Goal: Task Accomplishment & Management: Use online tool/utility

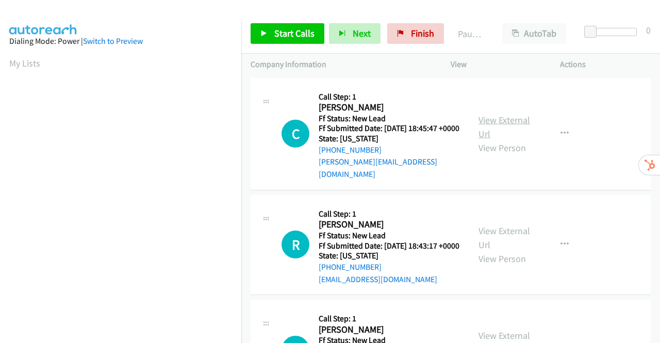
click at [492, 117] on link "View External Url" at bounding box center [504, 127] width 52 height 26
click at [509, 233] on link "View External Url" at bounding box center [504, 238] width 52 height 26
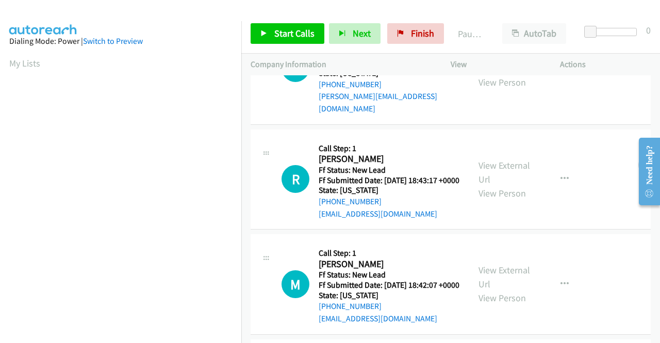
scroll to position [103, 0]
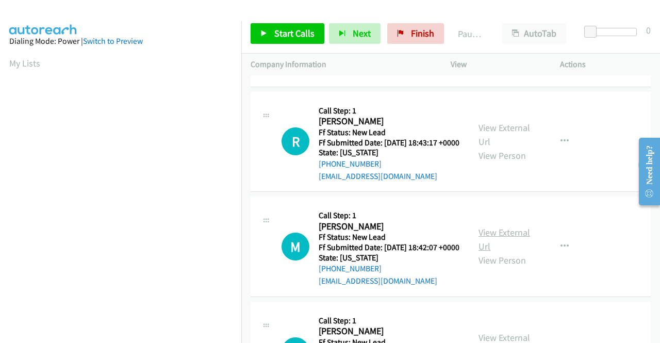
click at [514, 248] on link "View External Url" at bounding box center [504, 239] width 52 height 26
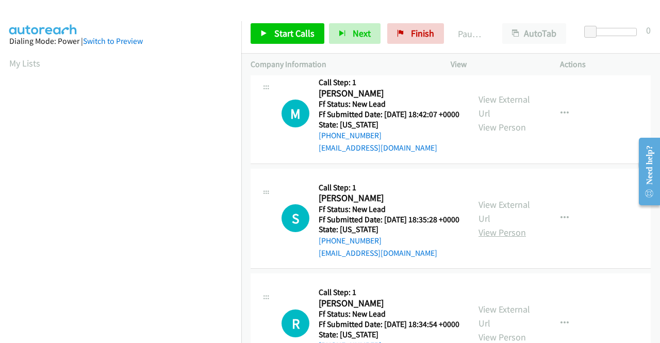
scroll to position [258, 0]
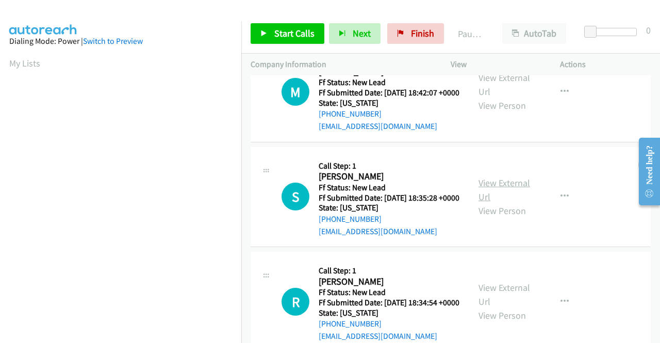
click at [501, 202] on link "View External Url" at bounding box center [504, 190] width 52 height 26
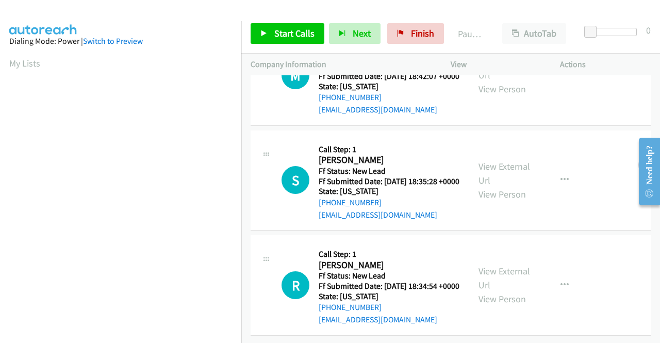
scroll to position [319, 0]
click at [503, 265] on link "View External Url" at bounding box center [504, 278] width 52 height 26
click at [268, 33] on link "Start Calls" at bounding box center [287, 33] width 74 height 21
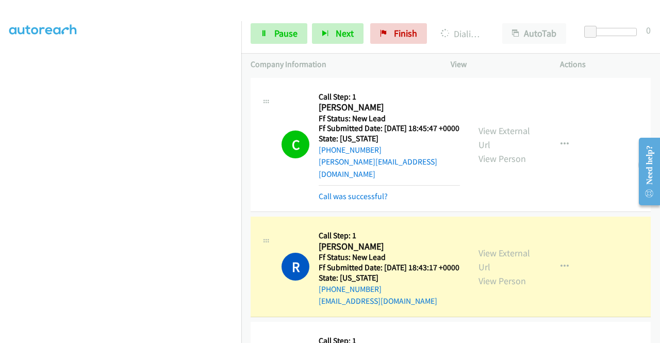
scroll to position [171, 0]
click at [281, 33] on span "Pause" at bounding box center [285, 33] width 23 height 12
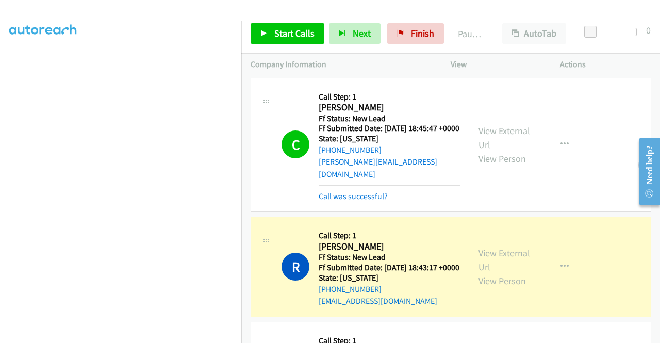
scroll to position [235, 0]
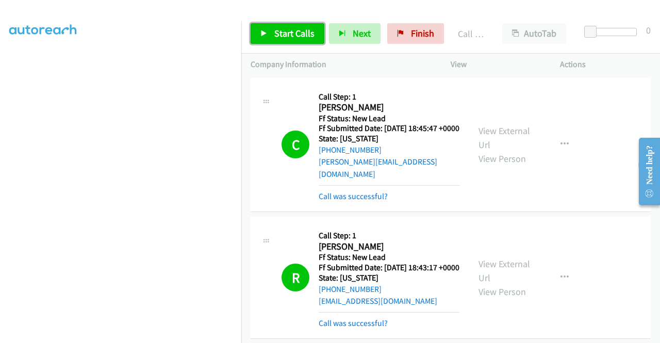
click at [277, 35] on span "Start Calls" at bounding box center [294, 33] width 40 height 12
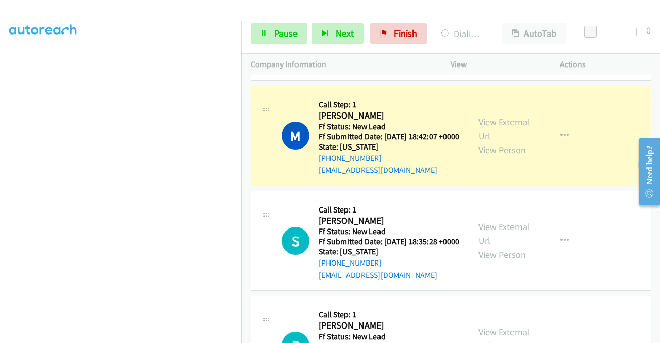
scroll to position [0, 0]
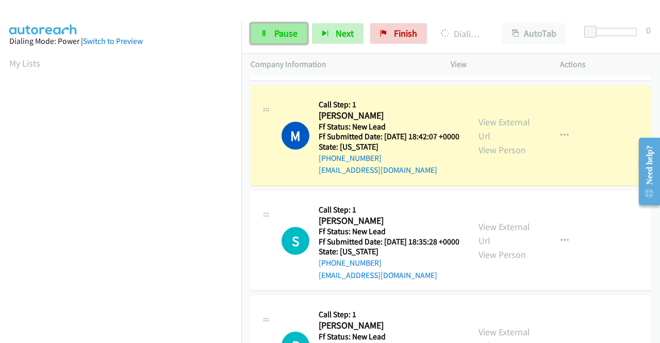
click at [280, 36] on span "Pause" at bounding box center [285, 33] width 23 height 12
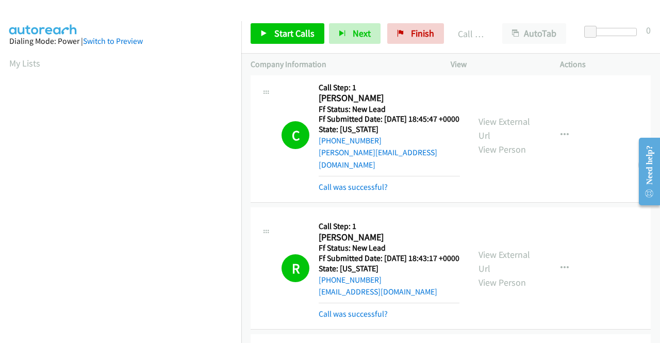
scroll to position [8, 0]
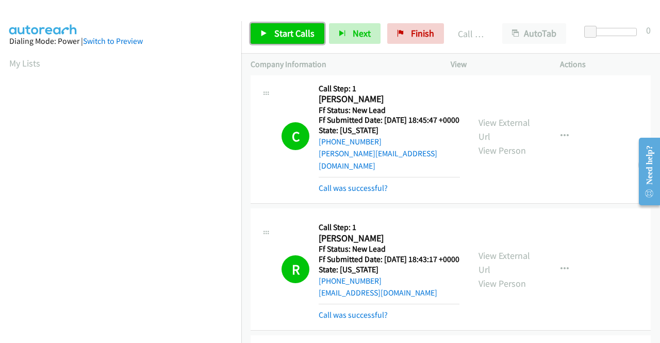
click at [290, 28] on span "Start Calls" at bounding box center [294, 33] width 40 height 12
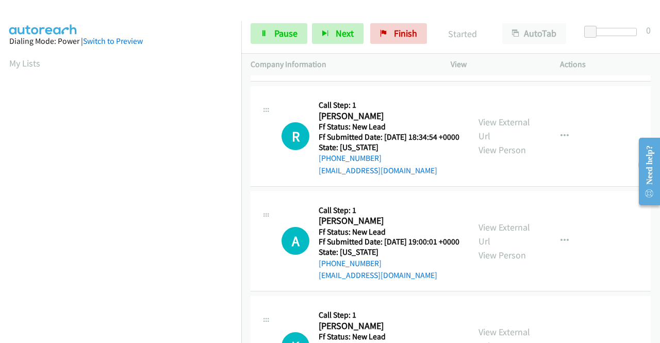
scroll to position [523, 0]
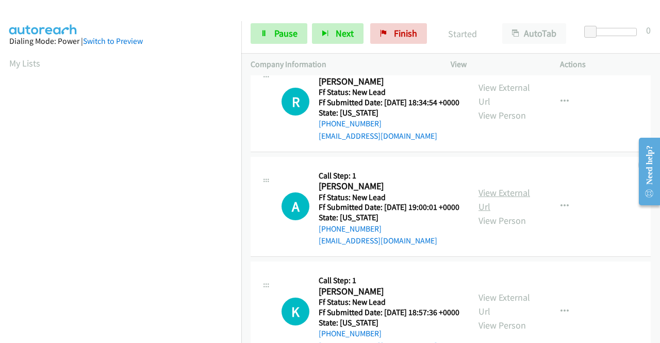
click at [495, 212] on link "View External Url" at bounding box center [504, 200] width 52 height 26
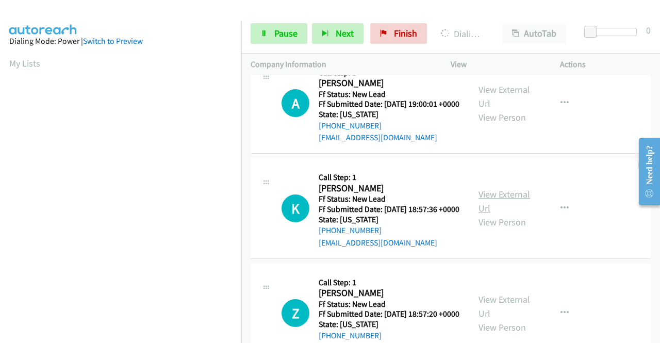
click at [484, 214] on link "View External Url" at bounding box center [504, 201] width 52 height 26
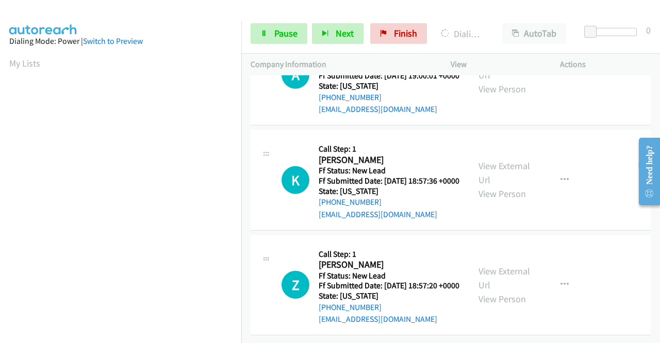
scroll to position [730, 0]
click at [493, 265] on link "View External Url" at bounding box center [504, 278] width 52 height 26
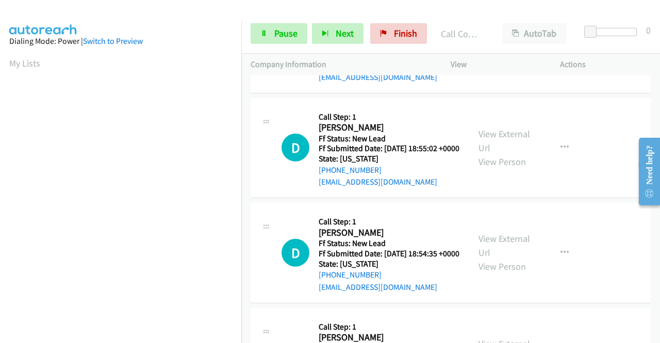
scroll to position [1006, 0]
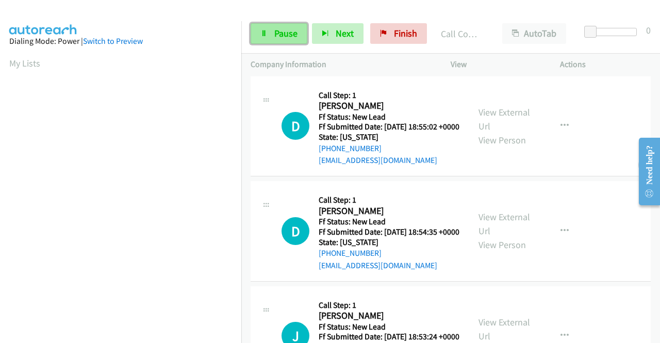
click at [275, 31] on span "Pause" at bounding box center [285, 33] width 23 height 12
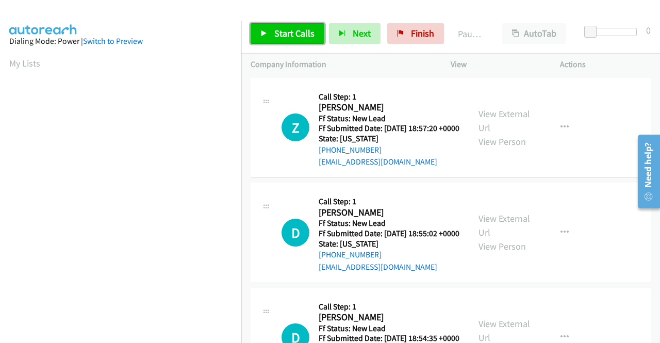
click at [291, 33] on span "Start Calls" at bounding box center [294, 33] width 40 height 12
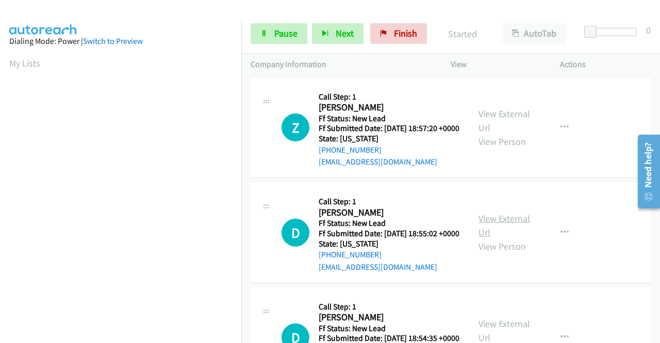
click at [506, 232] on link "View External Url" at bounding box center [504, 225] width 52 height 26
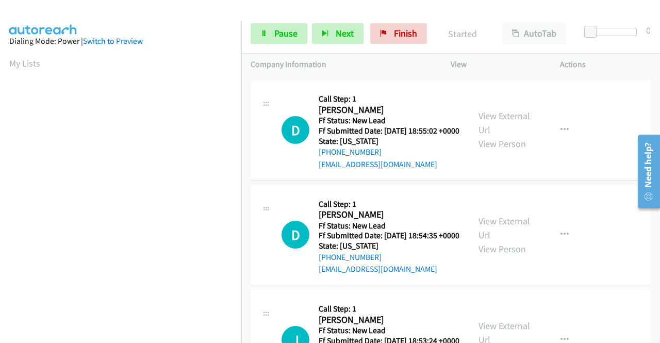
scroll to position [103, 0]
click at [504, 240] on link "View External Url" at bounding box center [504, 227] width 52 height 26
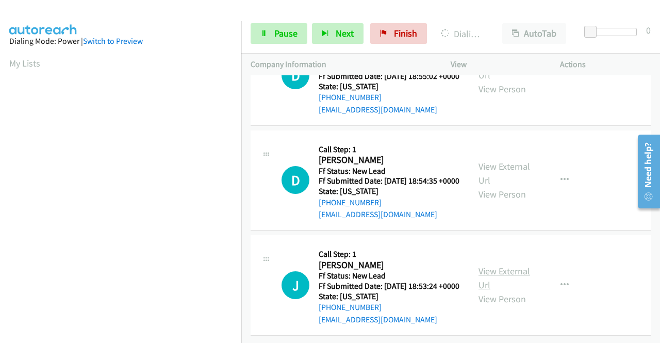
scroll to position [205, 0]
click at [515, 265] on link "View External Url" at bounding box center [504, 278] width 52 height 26
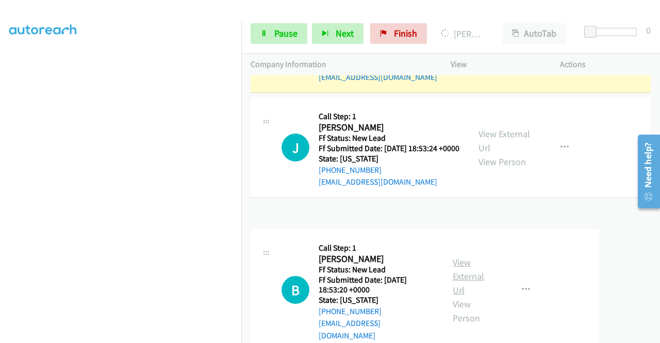
scroll to position [363, 0]
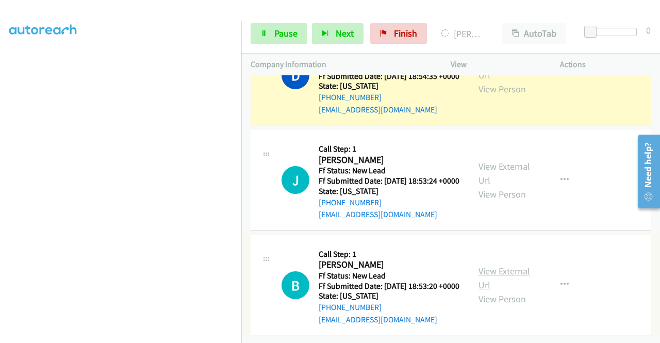
click at [505, 265] on link "View External Url" at bounding box center [504, 278] width 52 height 26
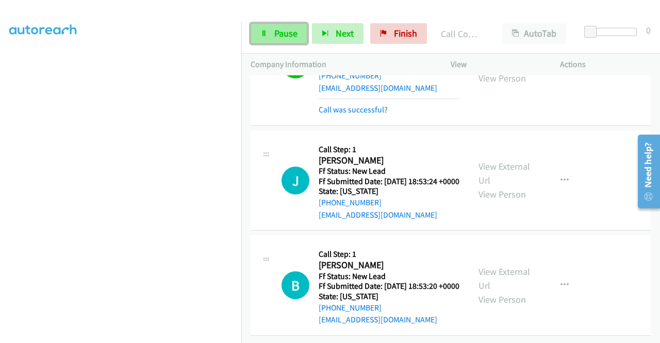
click at [279, 36] on span "Pause" at bounding box center [285, 33] width 23 height 12
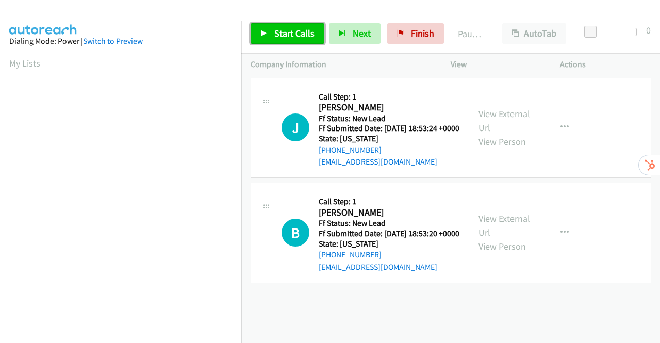
click at [274, 36] on span "Start Calls" at bounding box center [294, 33] width 40 height 12
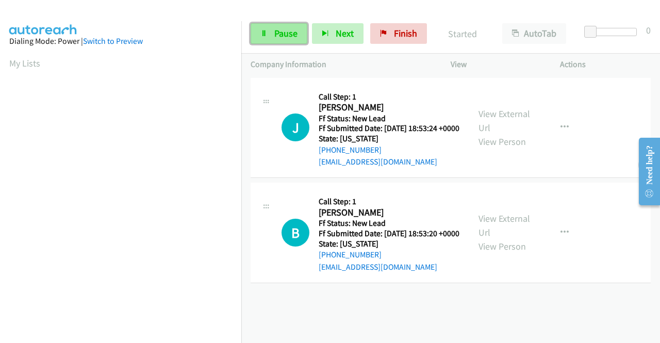
click at [280, 33] on span "Pause" at bounding box center [285, 33] width 23 height 12
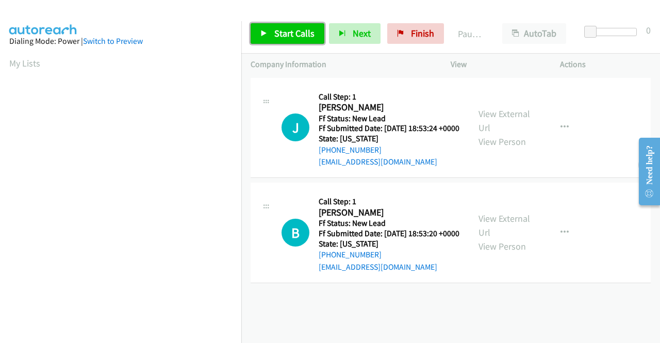
click at [280, 33] on span "Start Calls" at bounding box center [294, 33] width 40 height 12
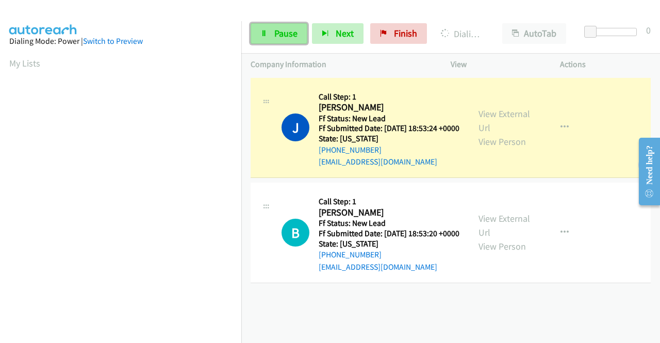
click at [275, 35] on span "Pause" at bounding box center [285, 33] width 23 height 12
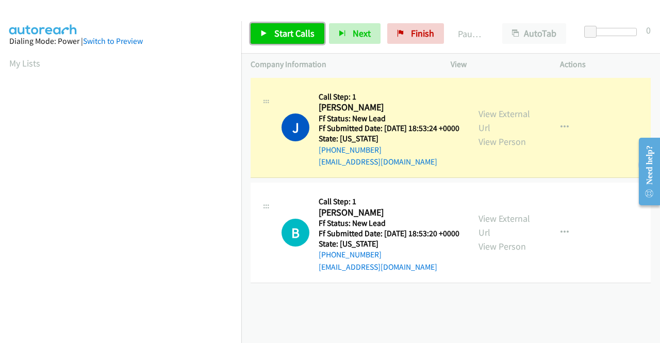
click at [277, 29] on span "Start Calls" at bounding box center [294, 33] width 40 height 12
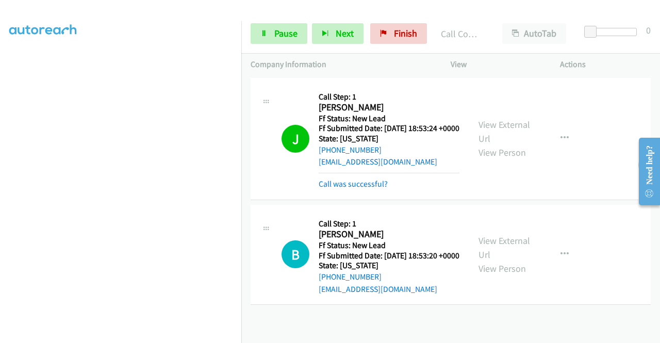
scroll to position [235, 0]
click at [505, 132] on link "View External Url" at bounding box center [504, 132] width 52 height 26
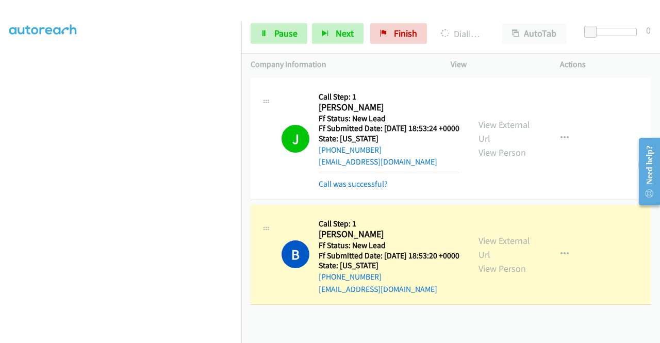
scroll to position [206, 0]
click at [282, 31] on span "Pause" at bounding box center [285, 33] width 23 height 12
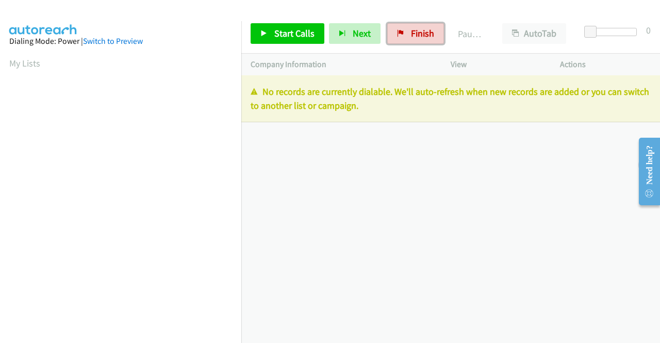
drag, startPoint x: 426, startPoint y: 33, endPoint x: 363, endPoint y: 54, distance: 66.2
click at [425, 33] on span "Finish" at bounding box center [422, 33] width 23 height 12
